Goal: Find specific page/section: Find specific page/section

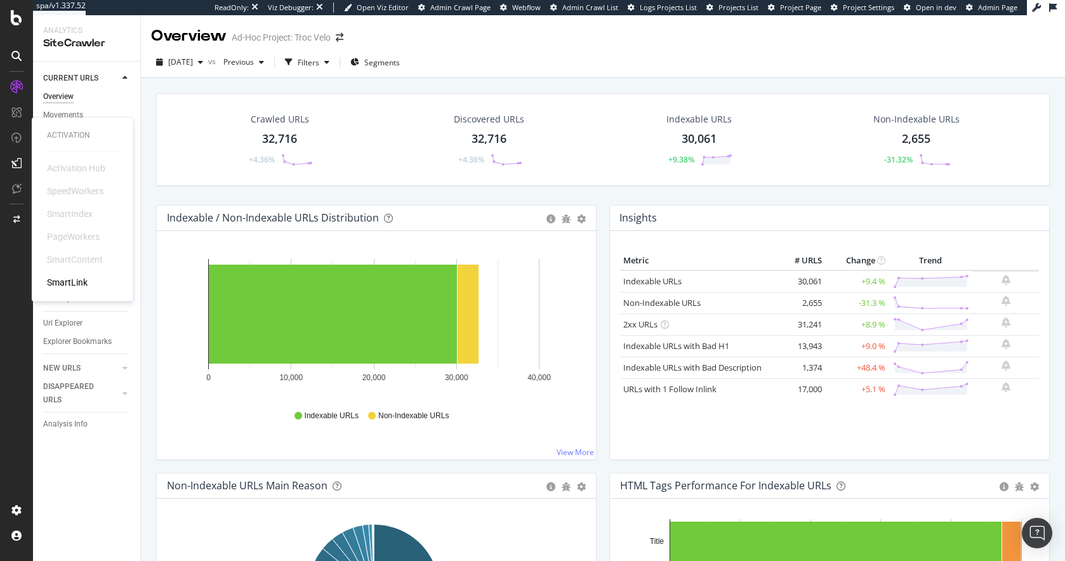
click at [67, 278] on div "SmartLink" at bounding box center [67, 282] width 41 height 13
